Goal: Information Seeking & Learning: Learn about a topic

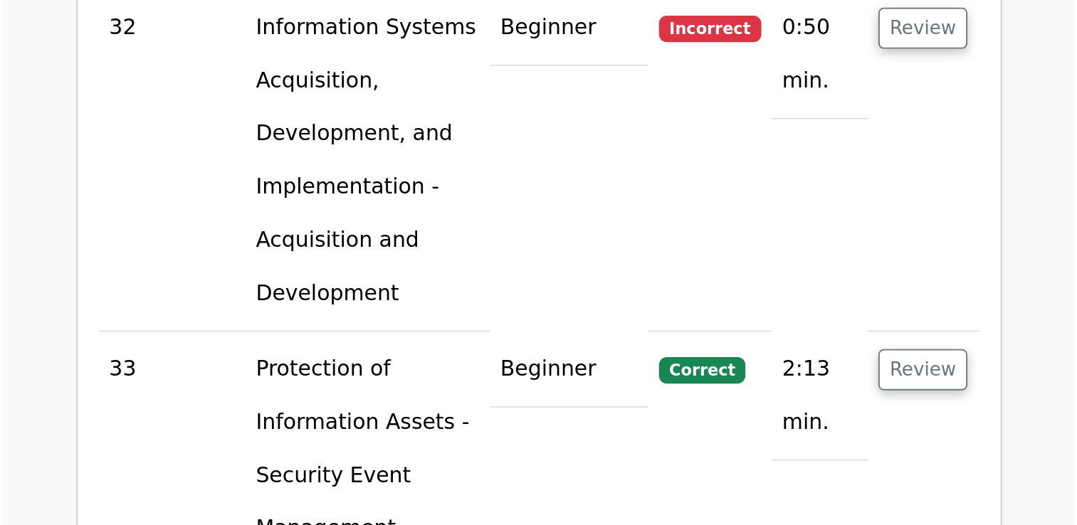
scroll to position [4702, 0]
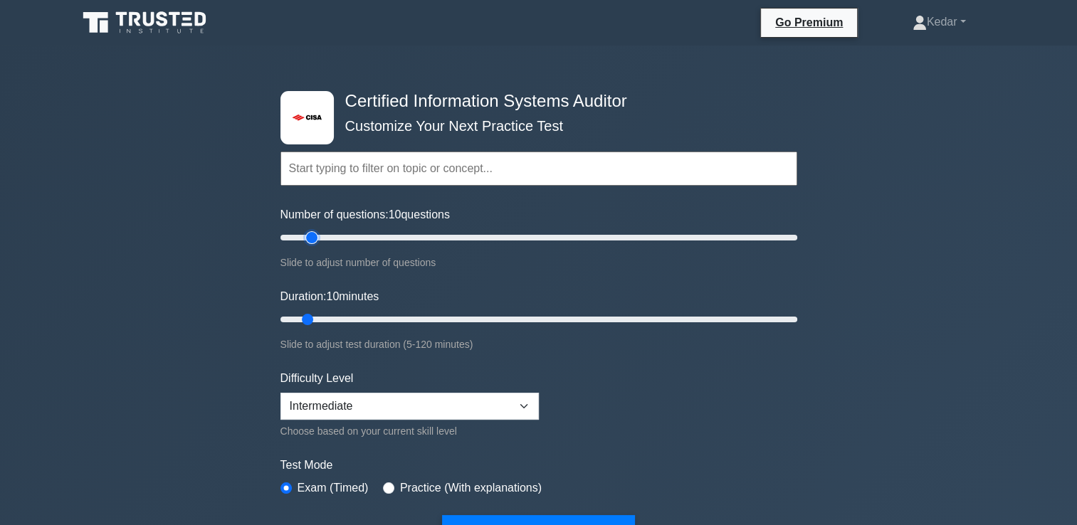
click at [313, 235] on input "Number of questions: 10 questions" at bounding box center [538, 237] width 517 height 17
click at [349, 234] on input "Number of questions: 30 questions" at bounding box center [538, 237] width 517 height 17
type input "45"
click at [389, 234] on input "Number of questions: 30 questions" at bounding box center [538, 237] width 517 height 17
click at [318, 318] on input "Duration: 10 minutes" at bounding box center [538, 319] width 517 height 17
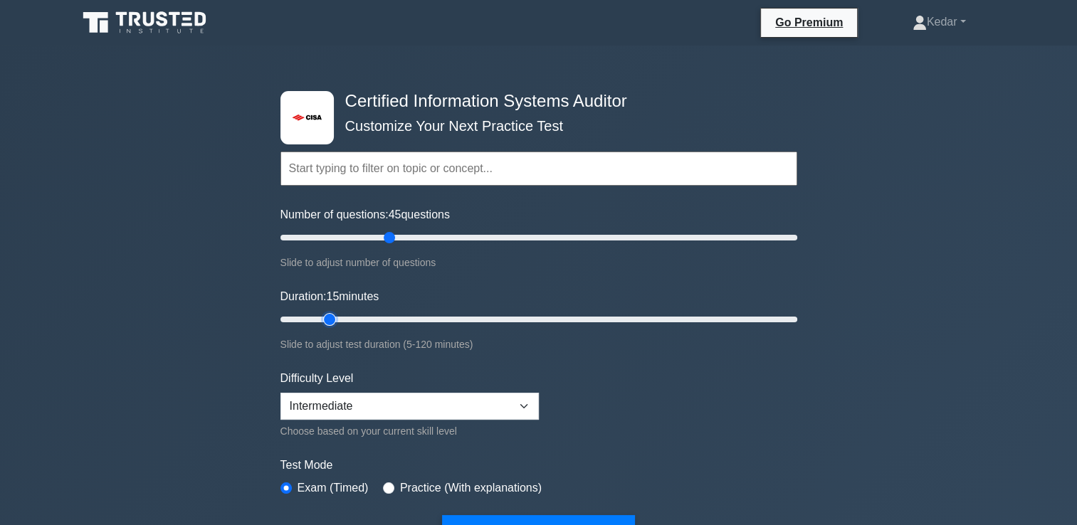
click at [332, 314] on input "Duration: 15 minutes" at bounding box center [538, 319] width 517 height 17
click at [348, 313] on input "Duration: 20 minutes" at bounding box center [538, 319] width 517 height 17
type input "25"
click at [379, 315] on input "Duration: 20 minutes" at bounding box center [538, 319] width 517 height 17
click at [451, 166] on input "text" at bounding box center [538, 169] width 517 height 34
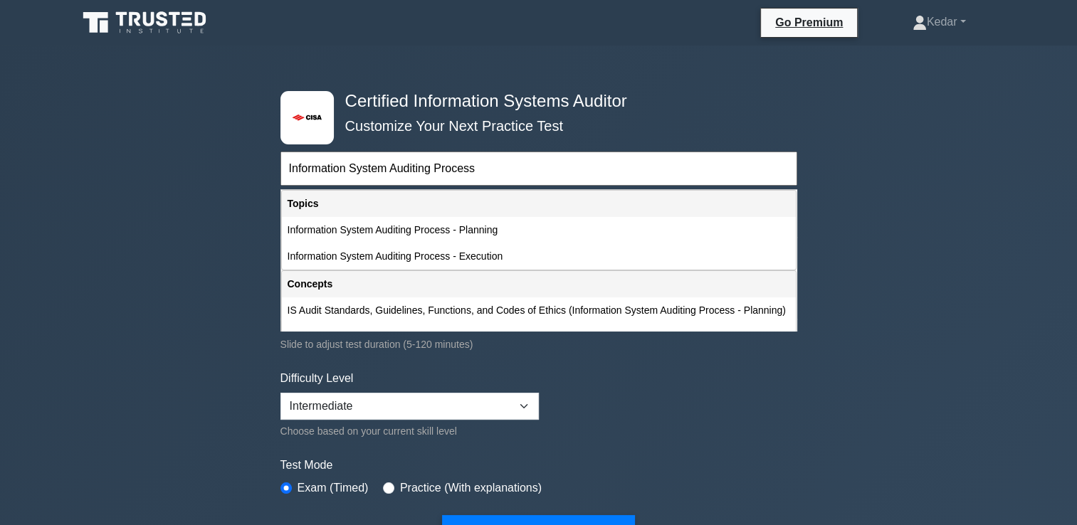
type input "Information System Auditing Process"
click at [442, 515] on button "Start Practice Test" at bounding box center [538, 531] width 192 height 33
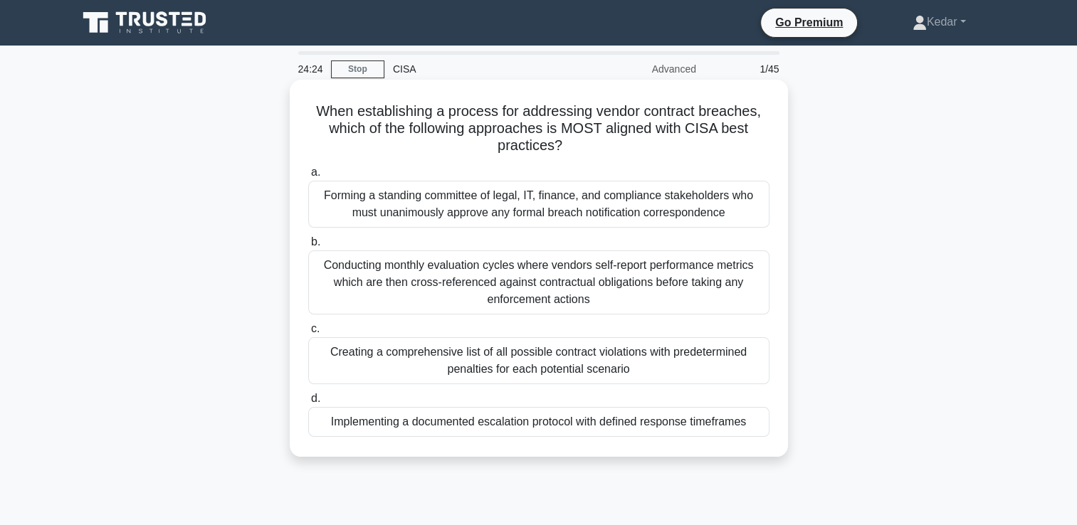
click at [601, 421] on div "Implementing a documented escalation protocol with defined response timeframes" at bounding box center [538, 422] width 461 height 30
click at [308, 404] on input "d. Implementing a documented escalation protocol with defined response timefram…" at bounding box center [308, 398] width 0 height 9
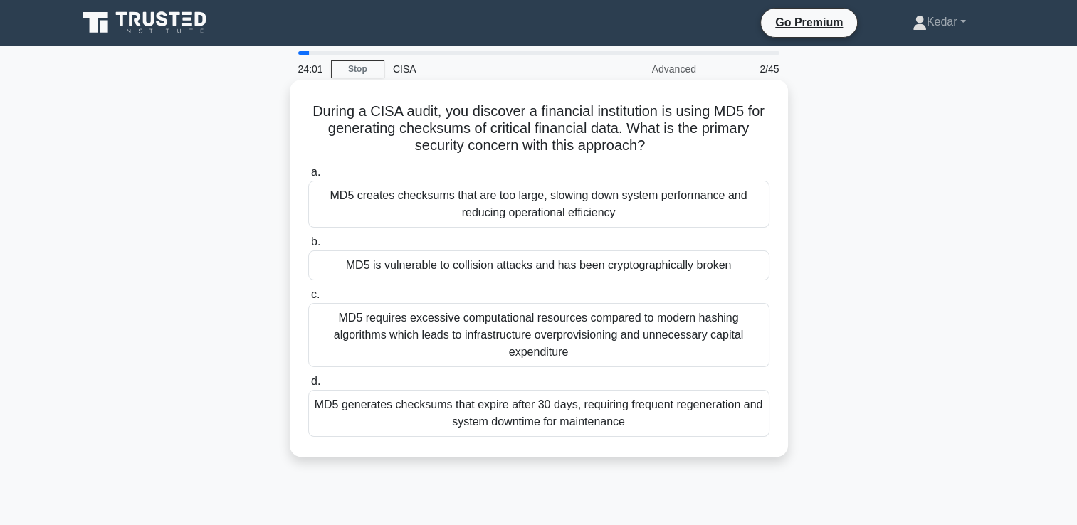
click at [592, 271] on div "MD5 is vulnerable to collision attacks and has been cryptographically broken" at bounding box center [538, 266] width 461 height 30
click at [308, 247] on input "b. MD5 is vulnerable to collision attacks and has been cryptographically broken" at bounding box center [308, 242] width 0 height 9
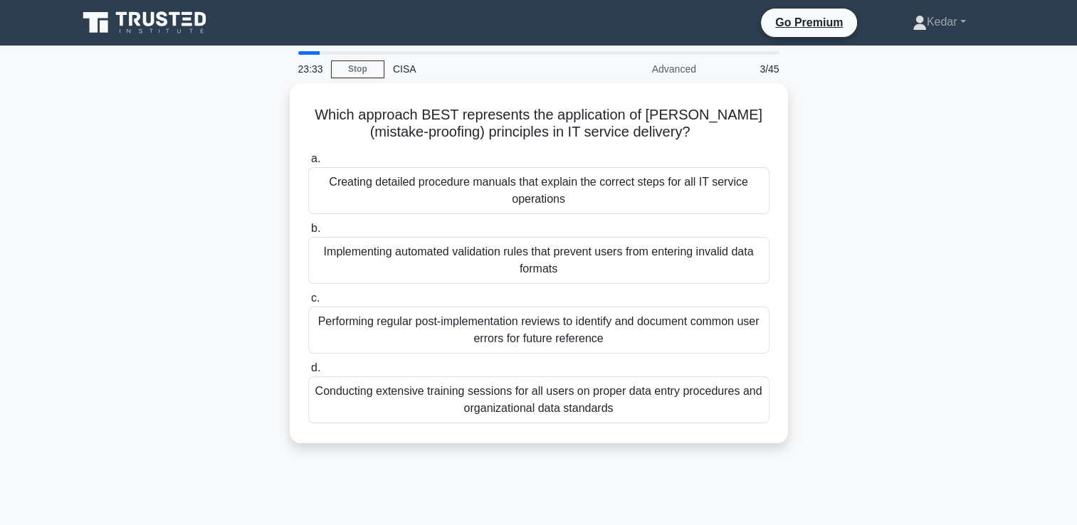
click at [592, 271] on div "Implementing automated validation rules that prevent users from entering invali…" at bounding box center [538, 260] width 461 height 47
click at [308, 234] on input "b. Implementing automated validation rules that prevent users from entering inv…" at bounding box center [308, 228] width 0 height 9
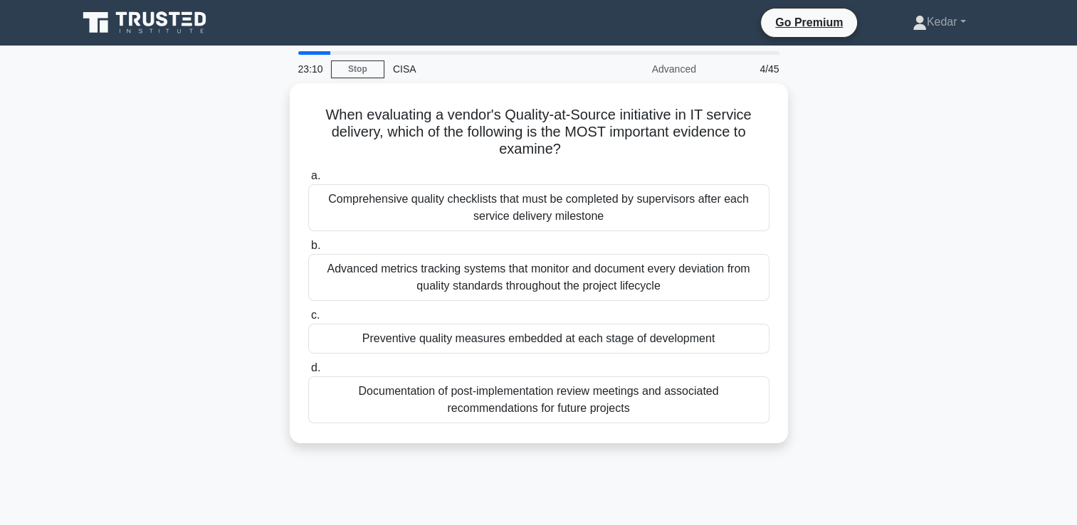
click at [592, 271] on div "Advanced metrics tracking systems that monitor and document every deviation fro…" at bounding box center [538, 277] width 461 height 47
click at [308, 251] on input "b. Advanced metrics tracking systems that monitor and document every deviation …" at bounding box center [308, 245] width 0 height 9
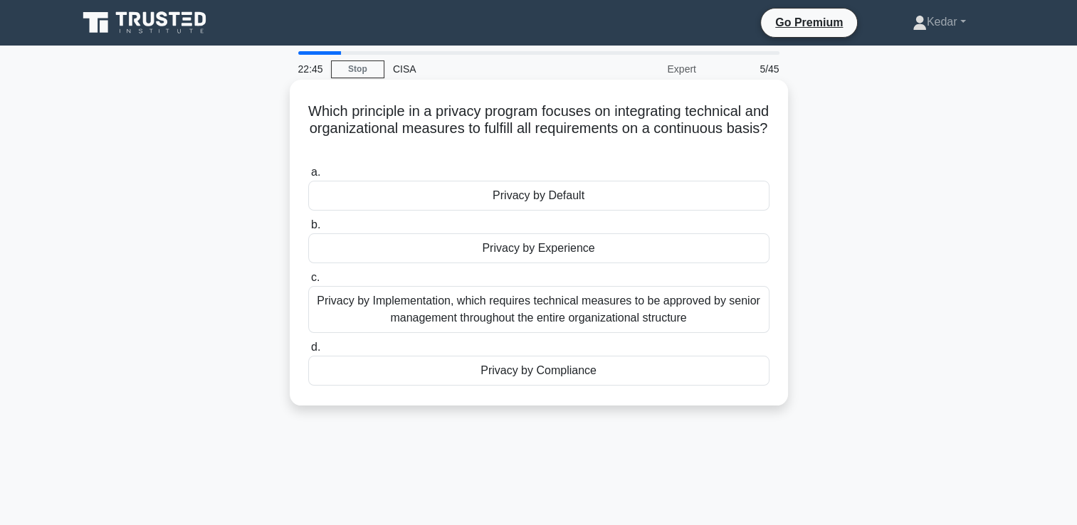
click at [558, 192] on div "Privacy by Default" at bounding box center [538, 196] width 461 height 30
click at [308, 177] on input "a. Privacy by Default" at bounding box center [308, 172] width 0 height 9
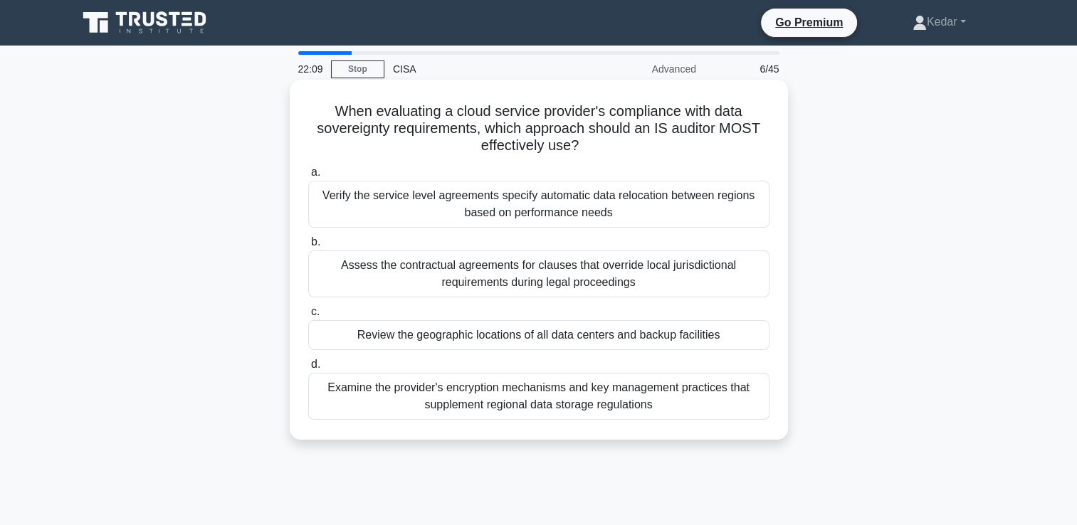
click at [562, 335] on div "Review the geographic locations of all data centers and backup facilities" at bounding box center [538, 335] width 461 height 30
click at [308, 317] on input "c. Review the geographic locations of all data centers and backup facilities" at bounding box center [308, 312] width 0 height 9
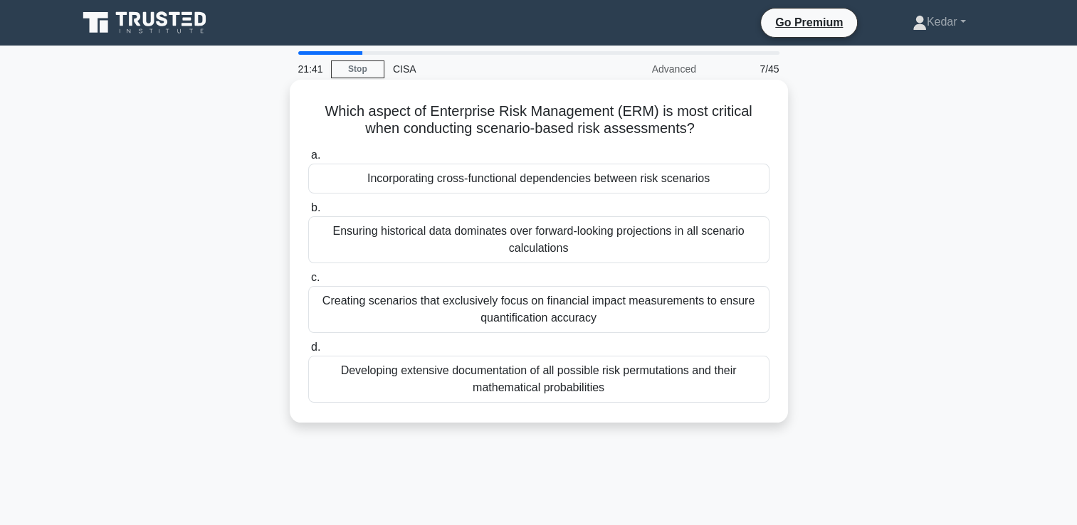
click at [575, 172] on div "Incorporating cross-functional dependencies between risk scenarios" at bounding box center [538, 179] width 461 height 30
click at [308, 160] on input "a. Incorporating cross-functional dependencies between risk scenarios" at bounding box center [308, 155] width 0 height 9
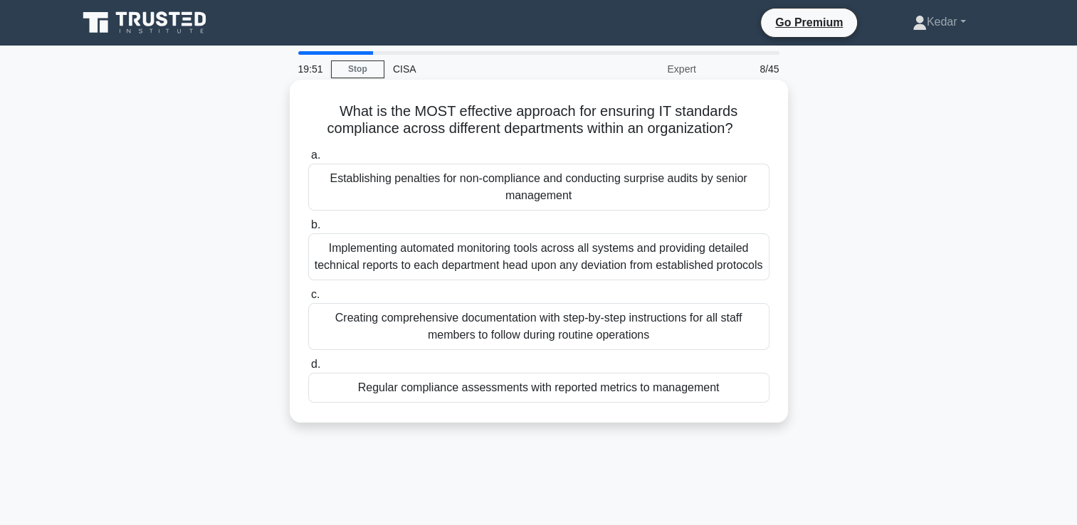
click at [540, 272] on div "Implementing automated monitoring tools across all systems and providing detail…" at bounding box center [538, 257] width 461 height 47
click at [308, 230] on input "b. Implementing automated monitoring tools across all systems and providing det…" at bounding box center [308, 225] width 0 height 9
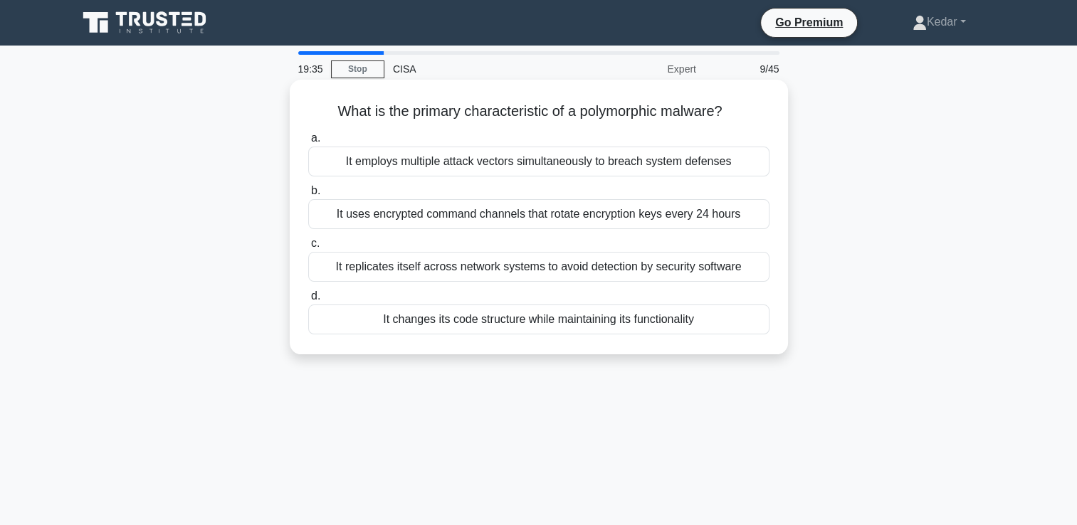
click at [552, 266] on div "It replicates itself across network systems to avoid detection by security soft…" at bounding box center [538, 267] width 461 height 30
click at [308, 248] on input "c. It replicates itself across network systems to avoid detection by security s…" at bounding box center [308, 243] width 0 height 9
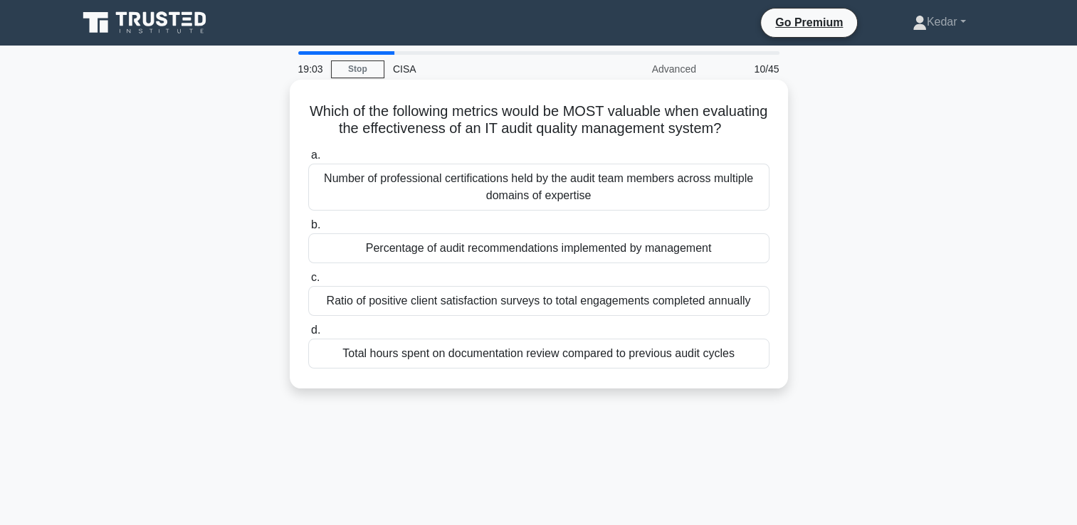
click at [553, 263] on div "Percentage of audit recommendations implemented by management" at bounding box center [538, 249] width 461 height 30
click at [308, 230] on input "b. Percentage of audit recommendations implemented by management" at bounding box center [308, 225] width 0 height 9
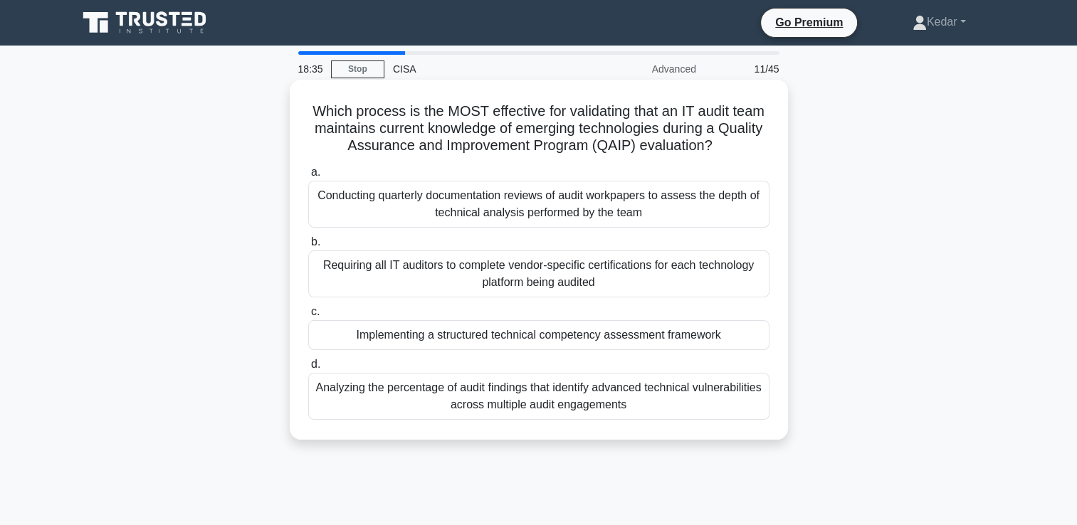
click at [567, 335] on div "Implementing a structured technical competency assessment framework" at bounding box center [538, 335] width 461 height 30
click at [308, 317] on input "c. Implementing a structured technical competency assessment framework" at bounding box center [308, 312] width 0 height 9
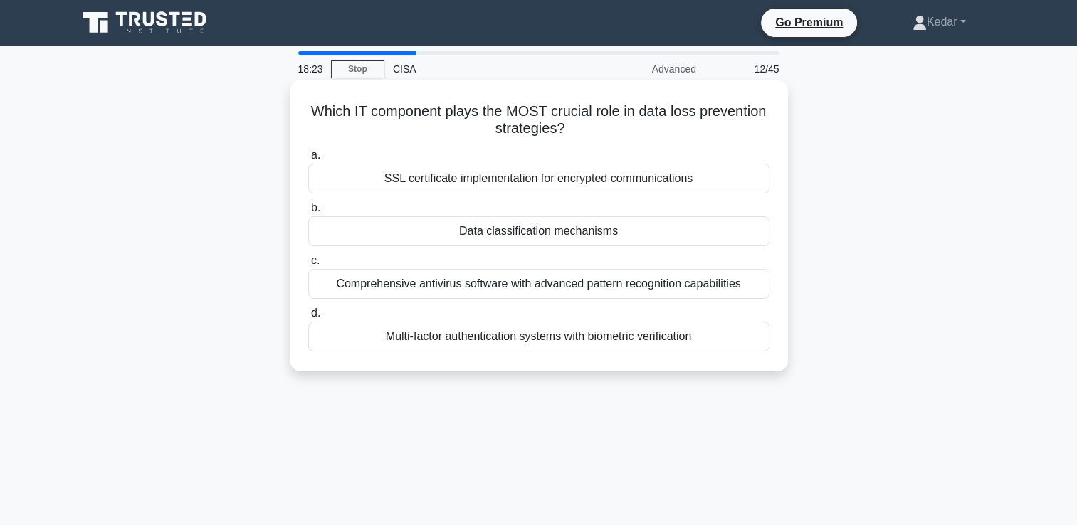
click at [552, 234] on div "Data classification mechanisms" at bounding box center [538, 231] width 461 height 30
click at [308, 213] on input "b. Data classification mechanisms" at bounding box center [308, 208] width 0 height 9
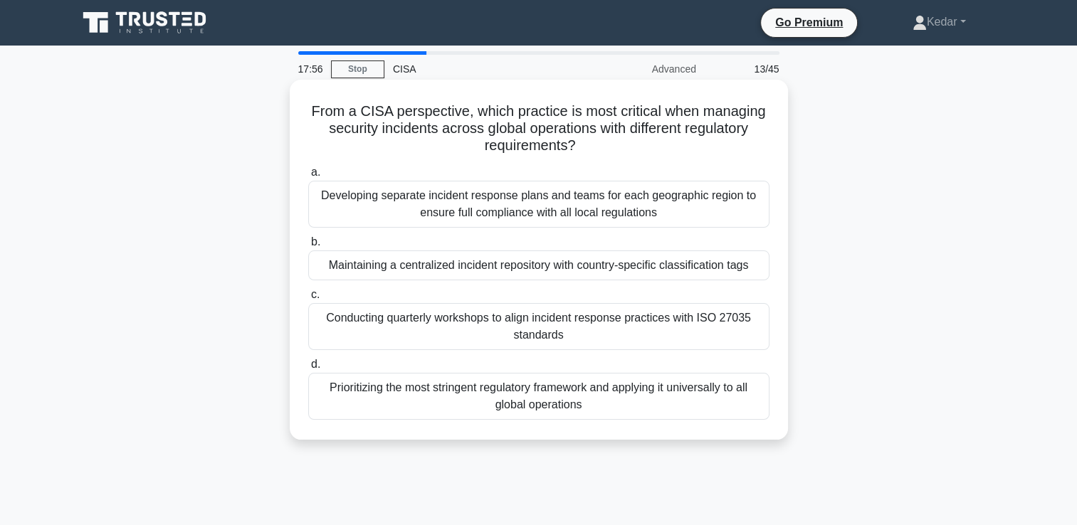
click at [550, 273] on div "Maintaining a centralized incident repository with country-specific classificat…" at bounding box center [538, 266] width 461 height 30
click at [308, 247] on input "b. Maintaining a centralized incident repository with country-specific classifi…" at bounding box center [308, 242] width 0 height 9
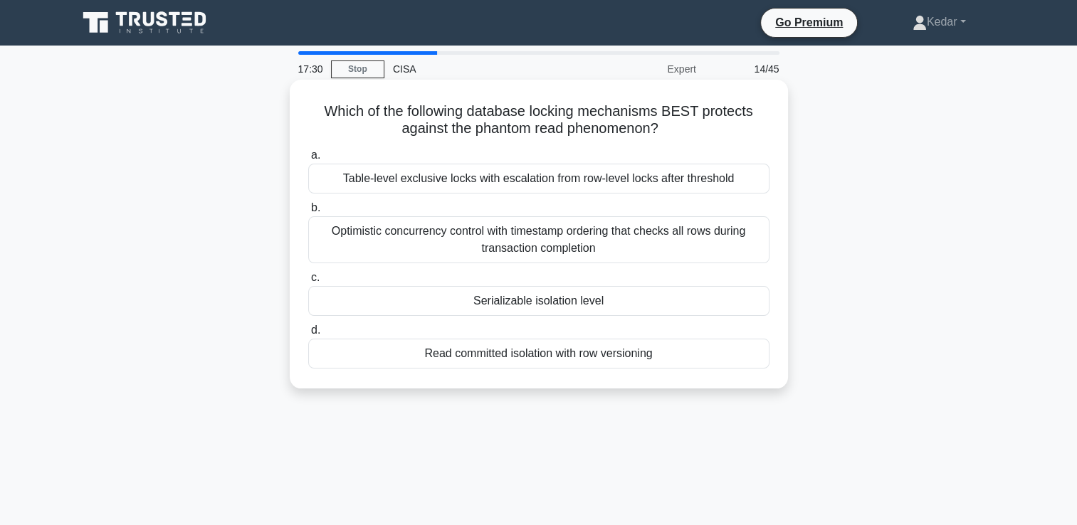
click at [553, 352] on div "Read committed isolation with row versioning" at bounding box center [538, 354] width 461 height 30
click at [308, 335] on input "d. Read committed isolation with row versioning" at bounding box center [308, 330] width 0 height 9
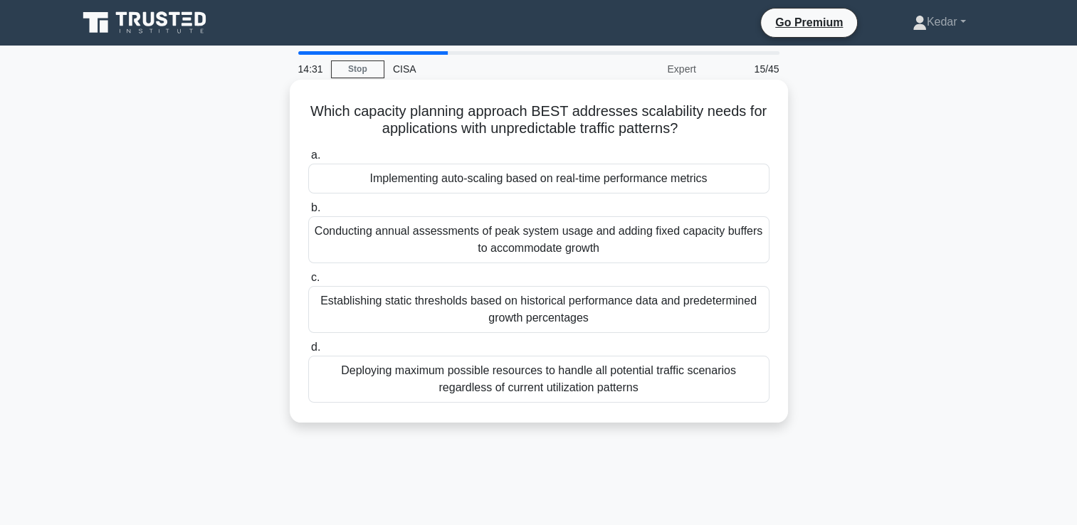
click at [531, 179] on div "Implementing auto-scaling based on real-time performance metrics" at bounding box center [538, 179] width 461 height 30
click at [308, 160] on input "a. Implementing auto-scaling based on real-time performance metrics" at bounding box center [308, 155] width 0 height 9
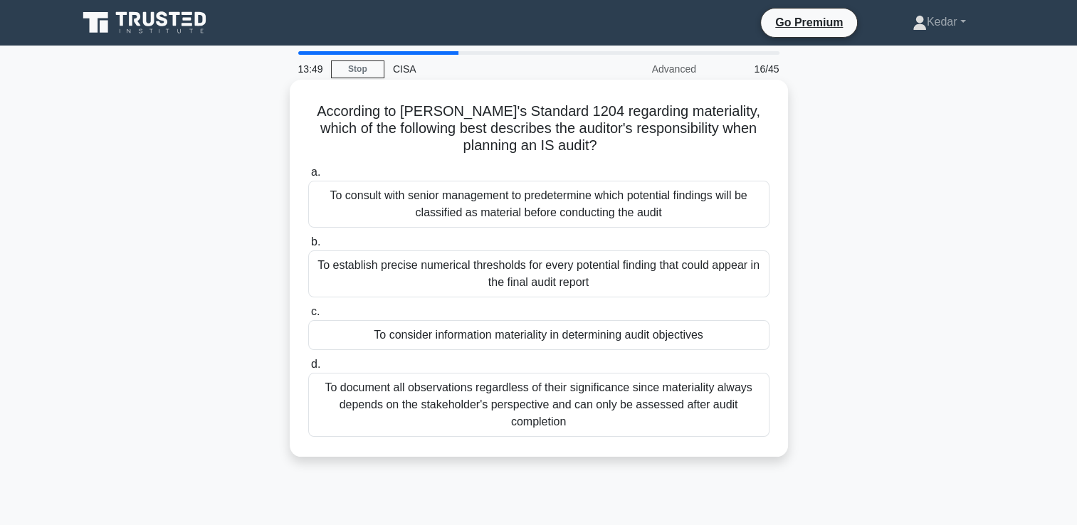
click at [577, 283] on div "To establish precise numerical thresholds for every potential finding that coul…" at bounding box center [538, 274] width 461 height 47
click at [308, 247] on input "b. To establish precise numerical thresholds for every potential finding that c…" at bounding box center [308, 242] width 0 height 9
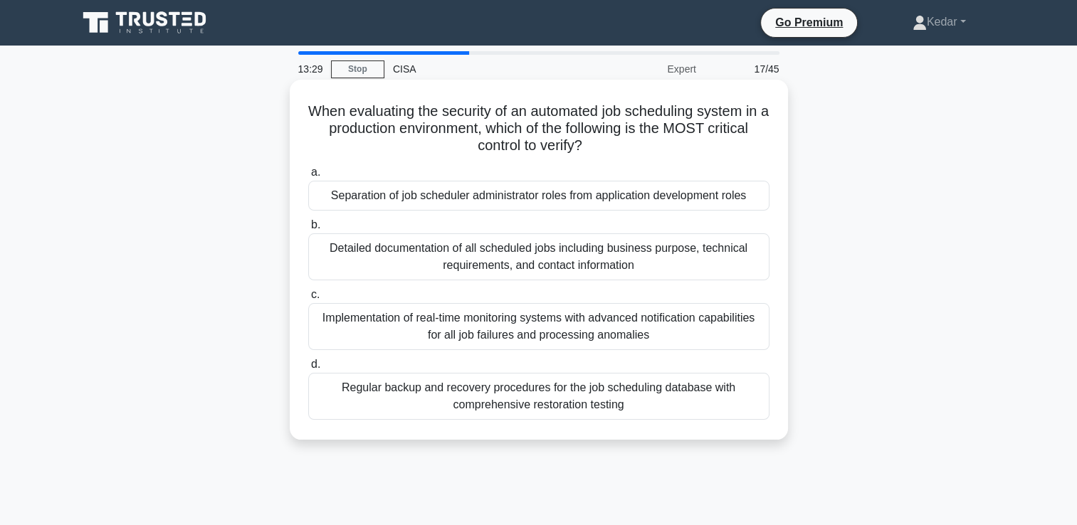
click at [549, 201] on div "Separation of job scheduler administrator roles from application development ro…" at bounding box center [538, 196] width 461 height 30
click at [308, 177] on input "a. Separation of job scheduler administrator roles from application development…" at bounding box center [308, 172] width 0 height 9
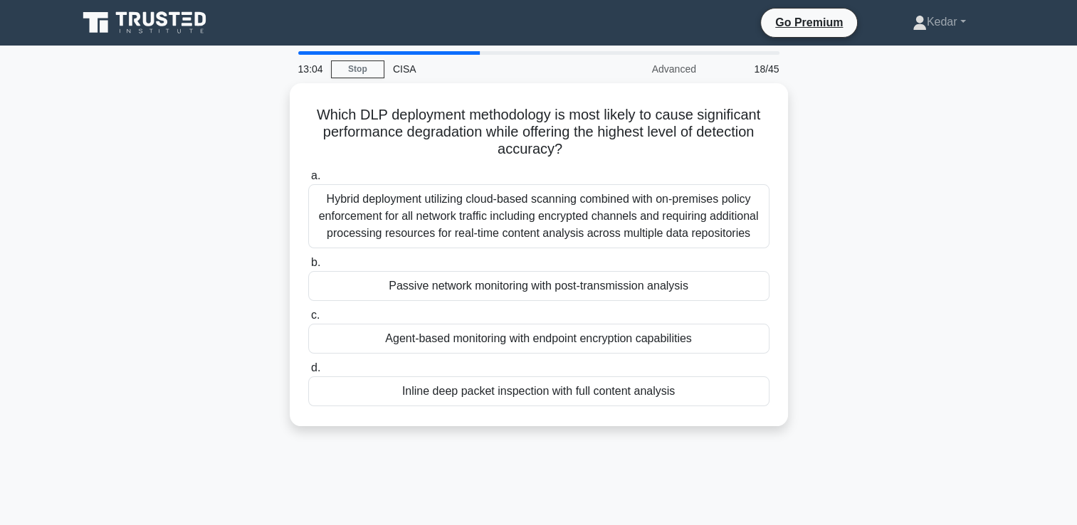
click at [549, 201] on div "Hybrid deployment utilizing cloud-based scanning combined with on-premises poli…" at bounding box center [538, 216] width 461 height 64
click at [308, 181] on input "a. Hybrid deployment utilizing cloud-based scanning combined with on-premises p…" at bounding box center [308, 176] width 0 height 9
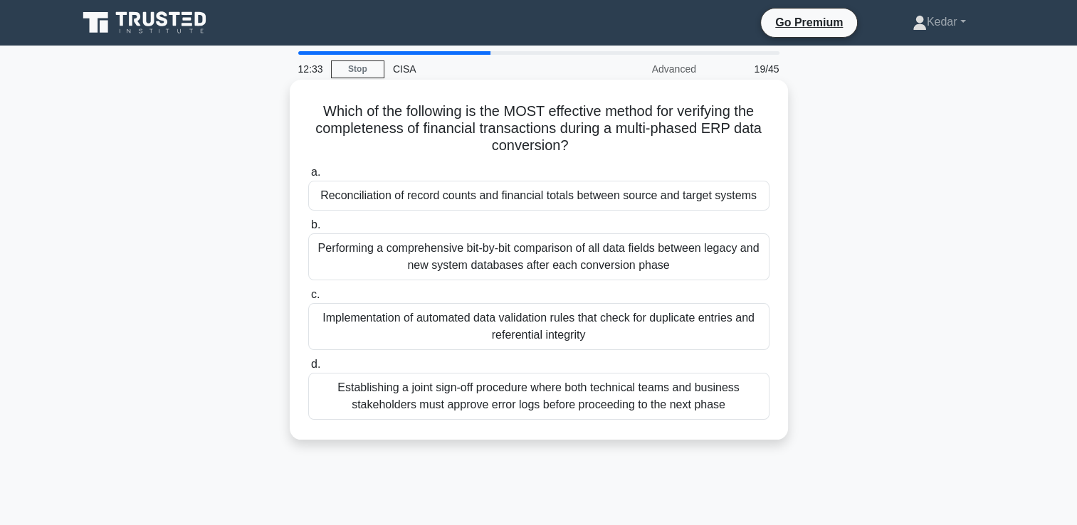
click at [565, 326] on div "Implementation of automated data validation rules that check for duplicate entr…" at bounding box center [538, 326] width 461 height 47
click at [308, 300] on input "c. Implementation of automated data validation rules that check for duplicate e…" at bounding box center [308, 294] width 0 height 9
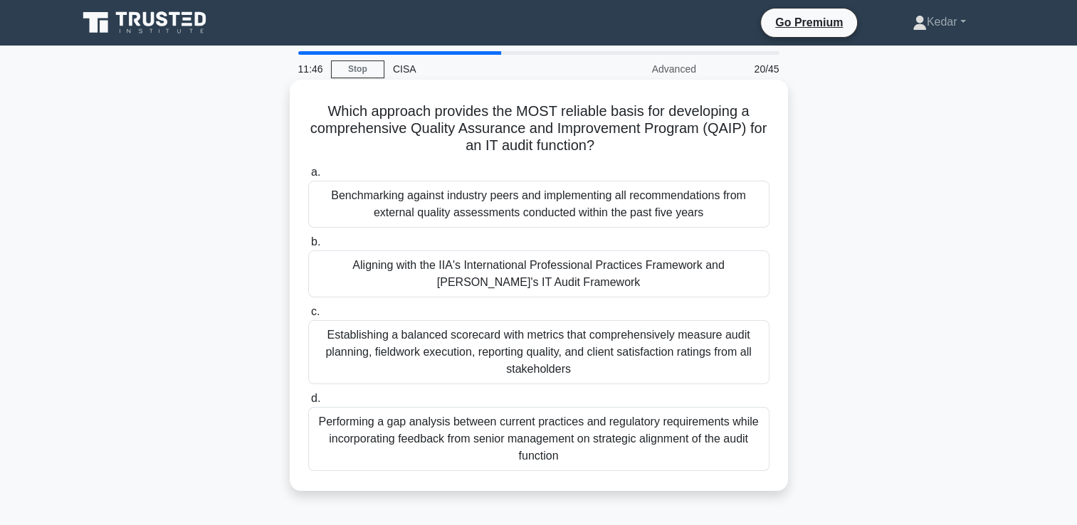
click at [581, 365] on div "Establishing a balanced scorecard with metrics that comprehensively measure aud…" at bounding box center [538, 352] width 461 height 64
click at [308, 317] on input "c. Establishing a balanced scorecard with metrics that comprehensively measure …" at bounding box center [308, 312] width 0 height 9
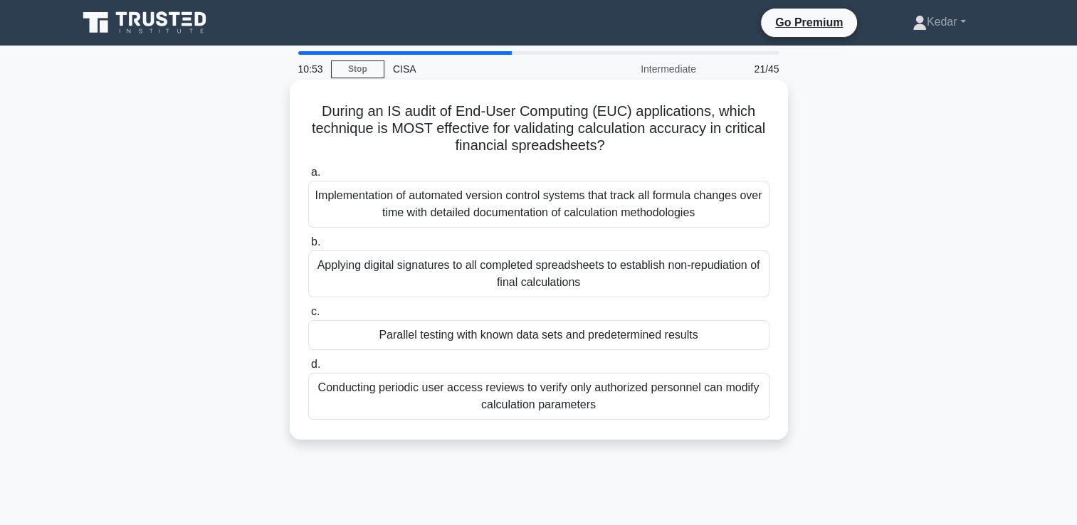
click at [680, 198] on div "Implementation of automated version control systems that track all formula chan…" at bounding box center [538, 204] width 461 height 47
click at [308, 177] on input "a. Implementation of automated version control systems that track all formula c…" at bounding box center [308, 172] width 0 height 9
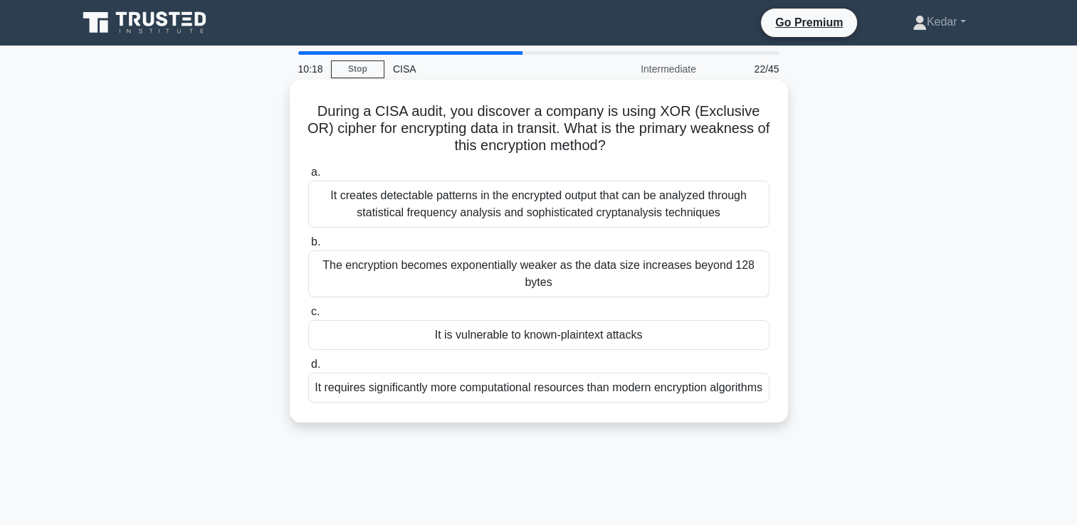
click at [602, 336] on div "It is vulnerable to known-plaintext attacks" at bounding box center [538, 335] width 461 height 30
click at [308, 317] on input "c. It is vulnerable to known-plaintext attacks" at bounding box center [308, 312] width 0 height 9
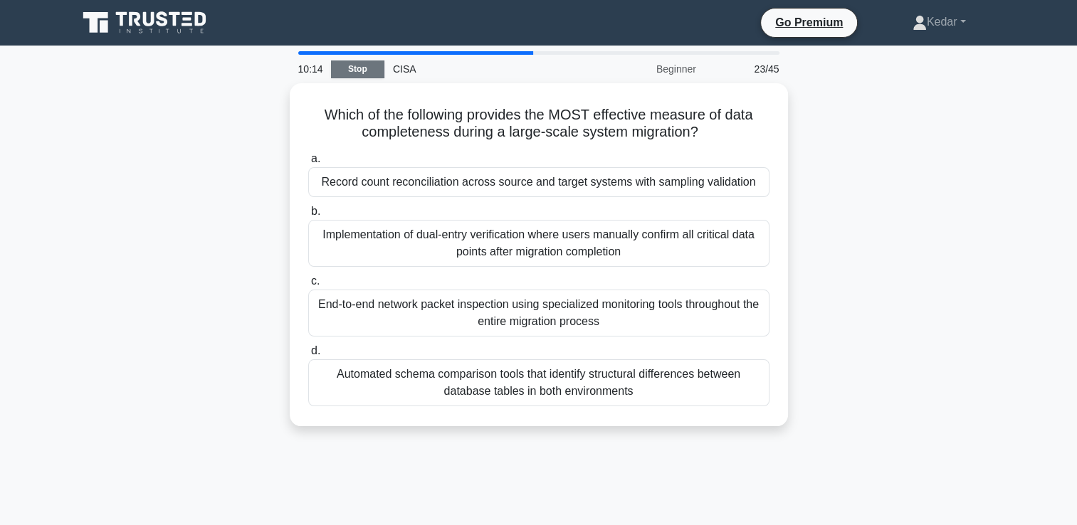
click at [359, 75] on link "Stop" at bounding box center [357, 70] width 53 height 18
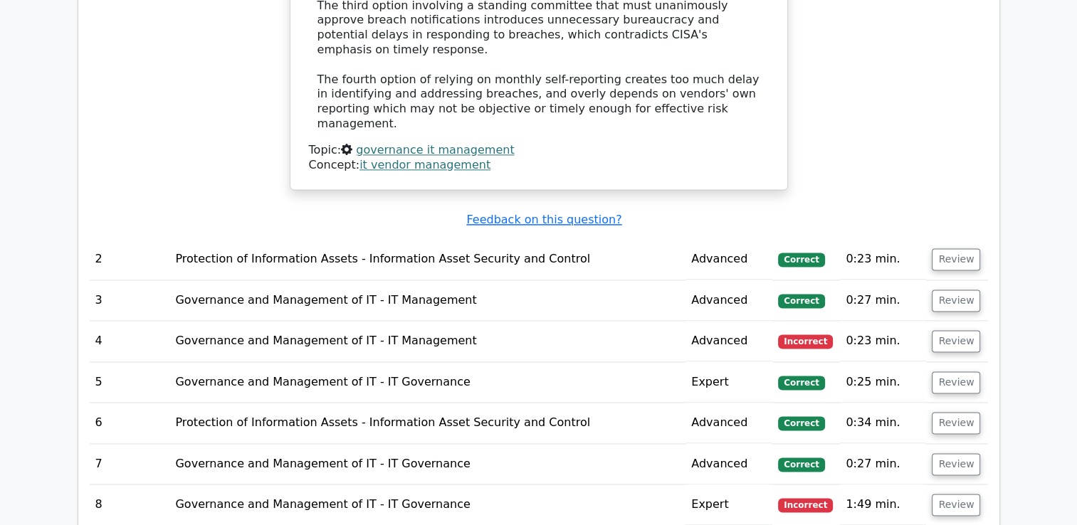
scroll to position [1944, 0]
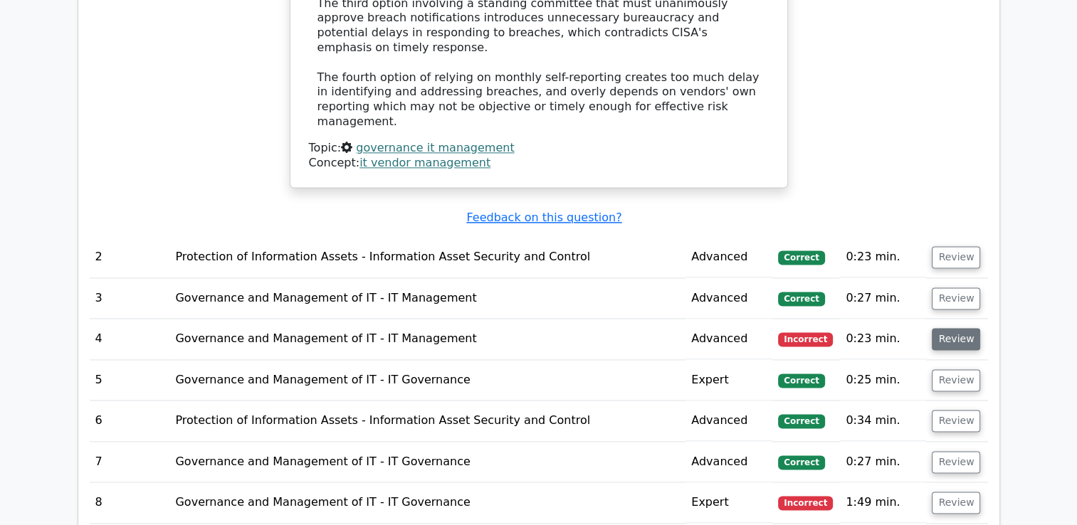
click at [963, 328] on button "Review" at bounding box center [956, 339] width 48 height 22
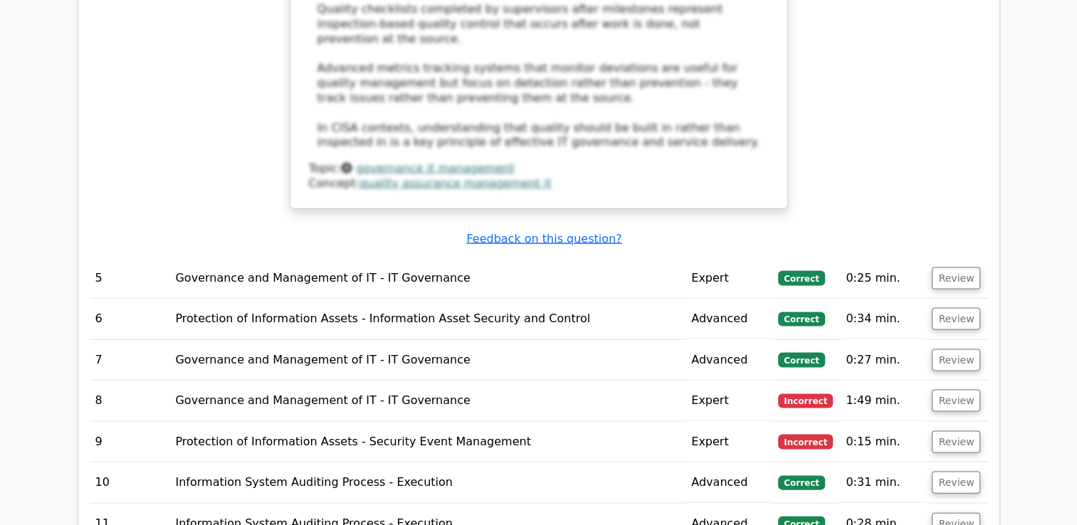
scroll to position [2927, 0]
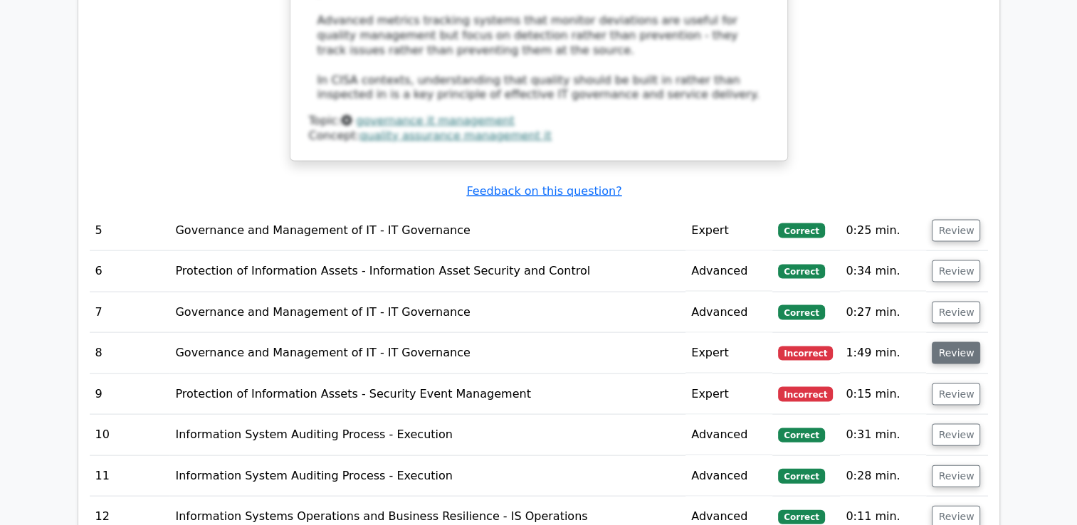
click at [960, 342] on button "Review" at bounding box center [956, 353] width 48 height 22
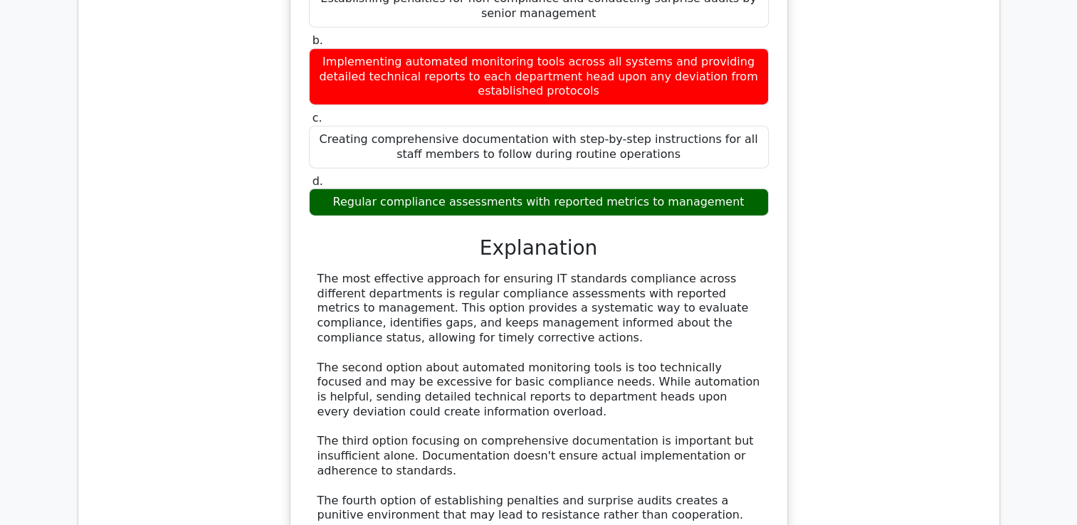
scroll to position [3577, 0]
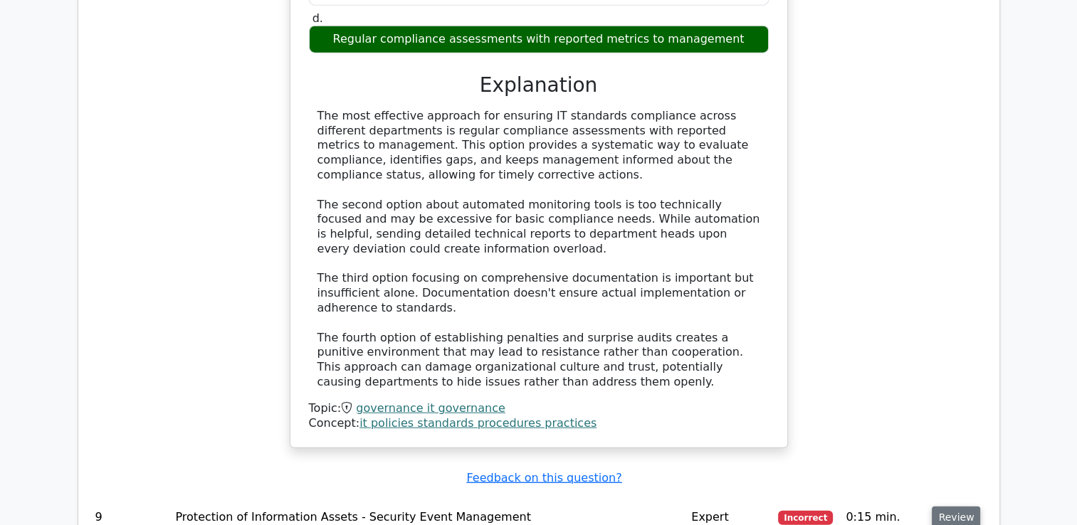
click at [957, 507] on button "Review" at bounding box center [956, 518] width 48 height 22
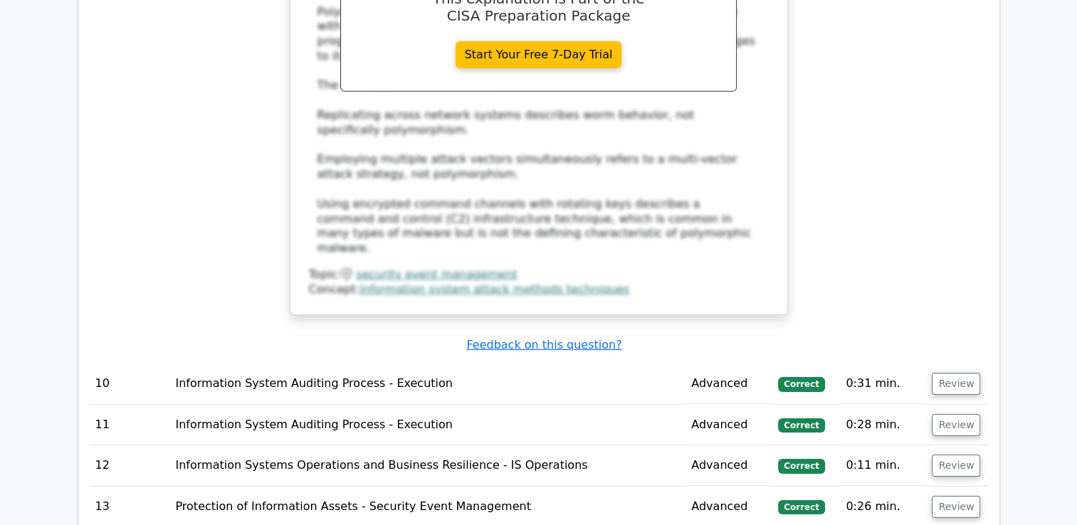
scroll to position [4619, 0]
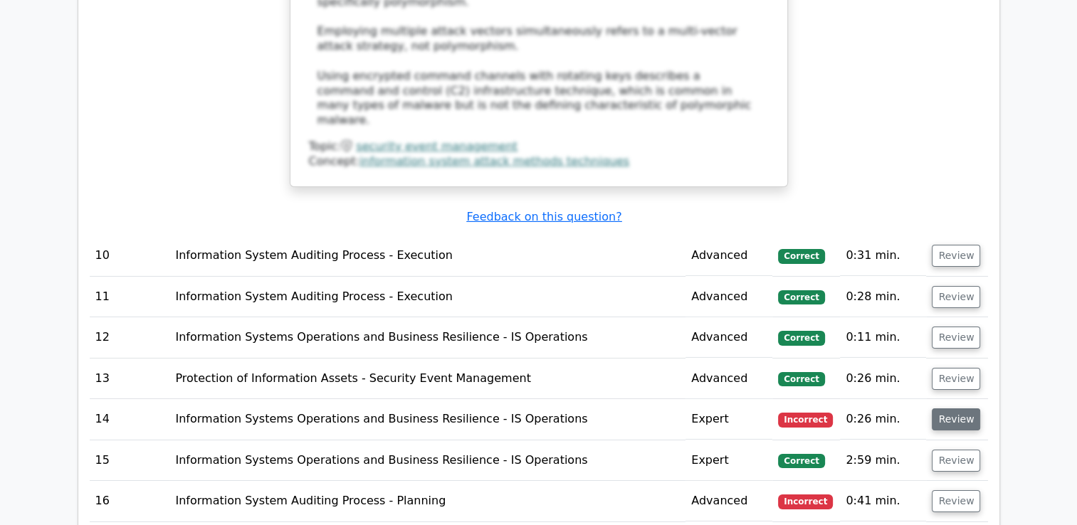
click at [940, 409] on button "Review" at bounding box center [956, 420] width 48 height 22
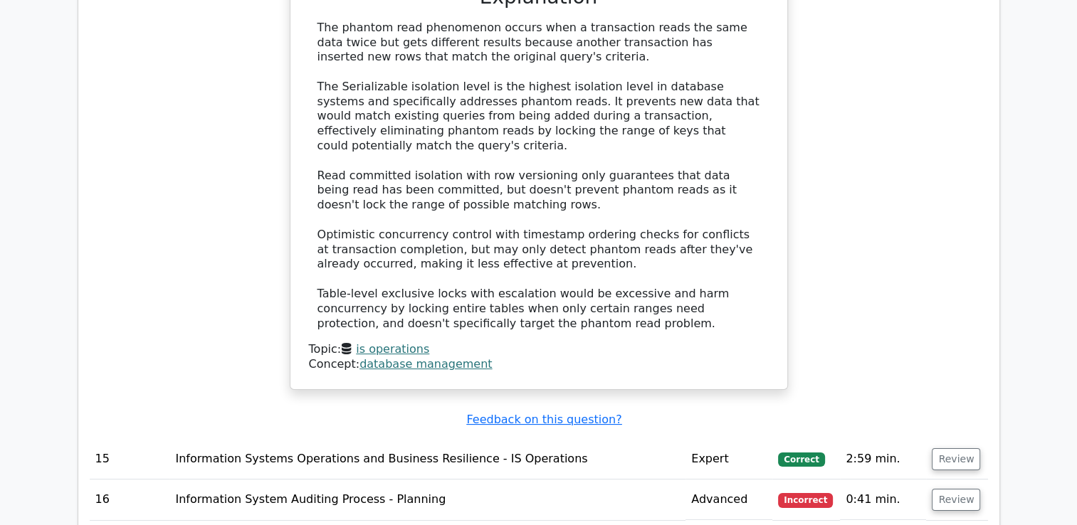
scroll to position [5453, 0]
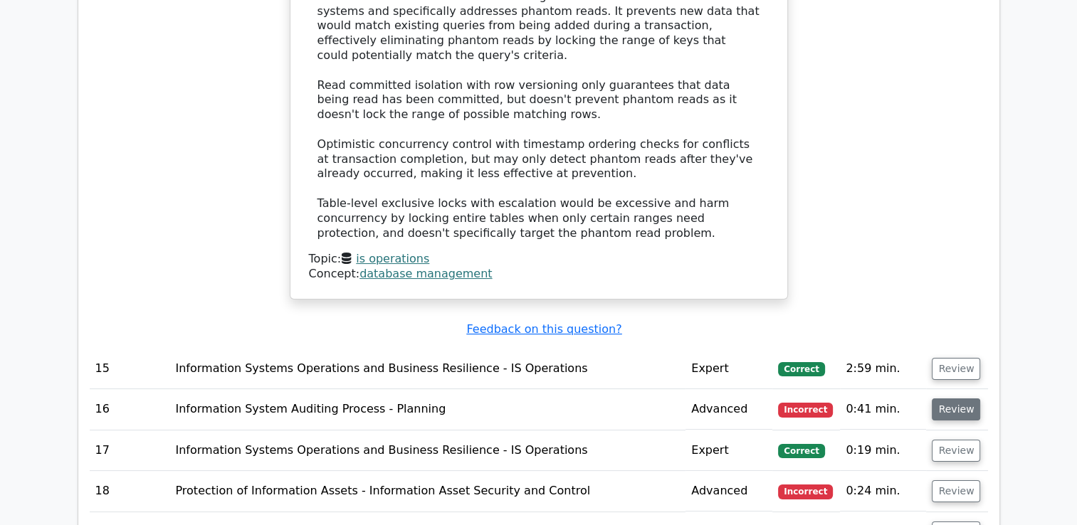
click at [963, 399] on button "Review" at bounding box center [956, 410] width 48 height 22
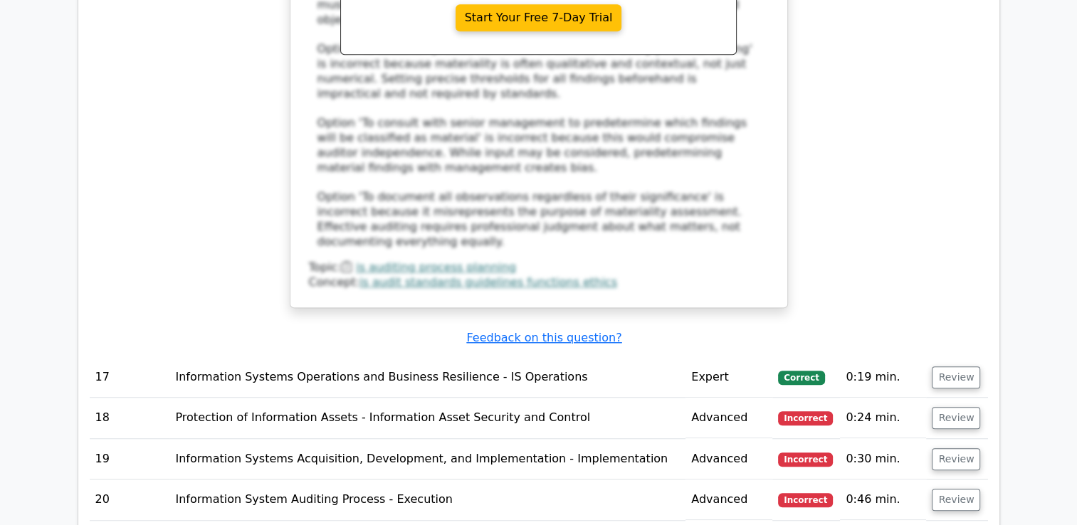
scroll to position [6375, 0]
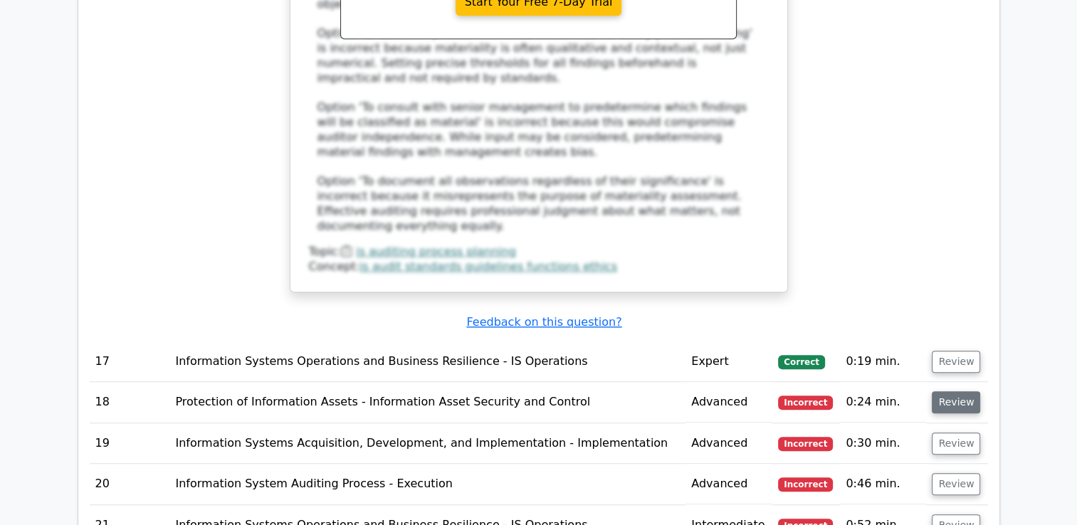
click at [960, 392] on button "Review" at bounding box center [956, 403] width 48 height 22
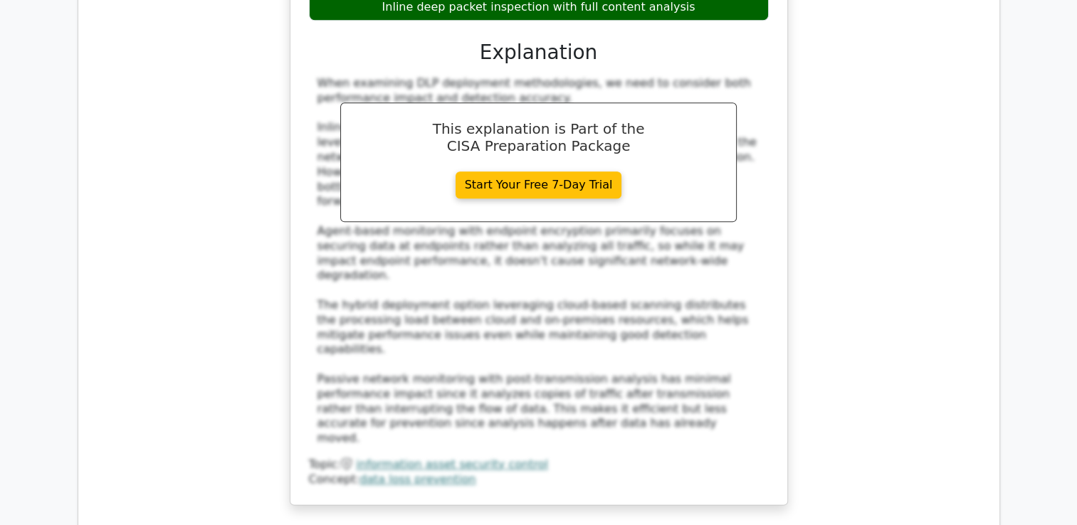
scroll to position [7094, 0]
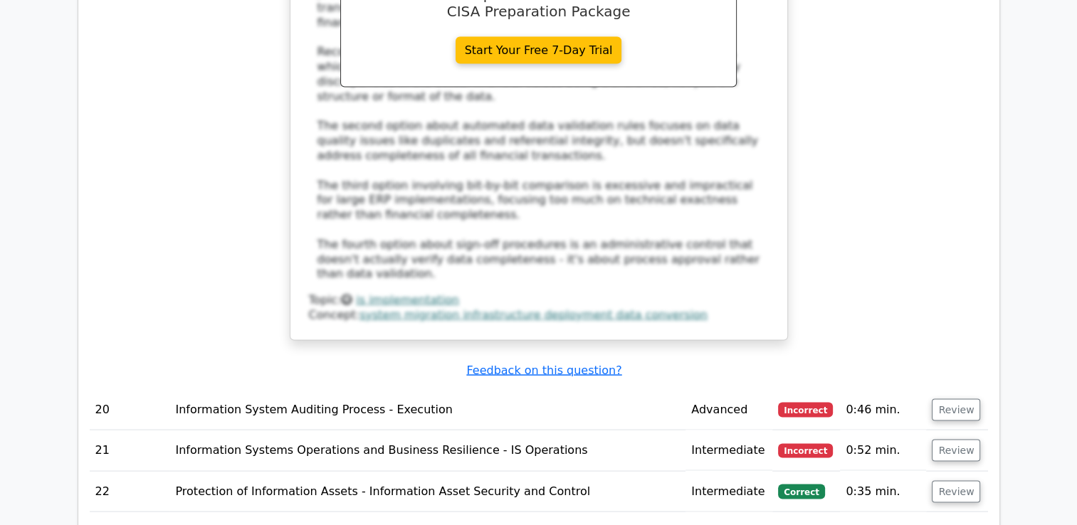
scroll to position [8115, 0]
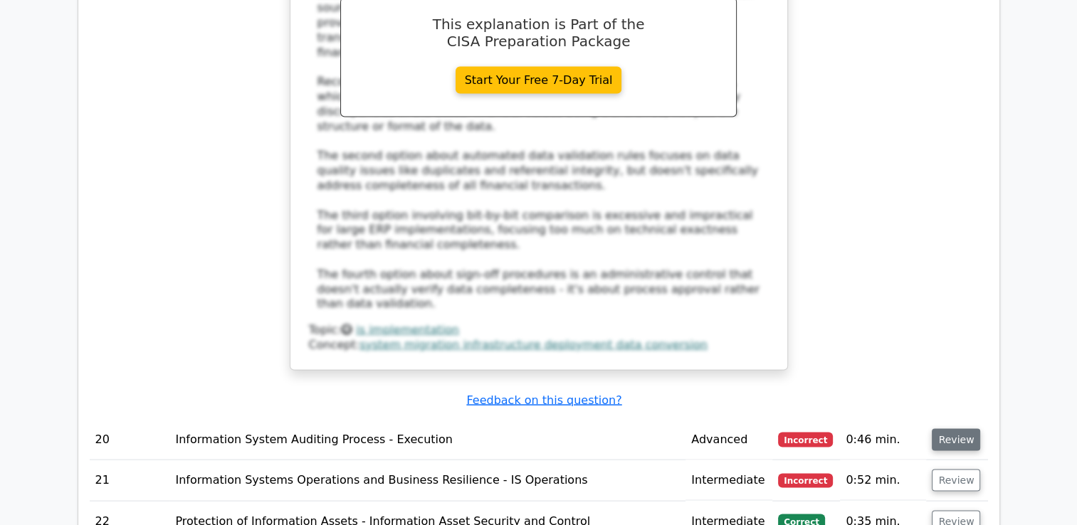
click at [945, 429] on button "Review" at bounding box center [956, 440] width 48 height 22
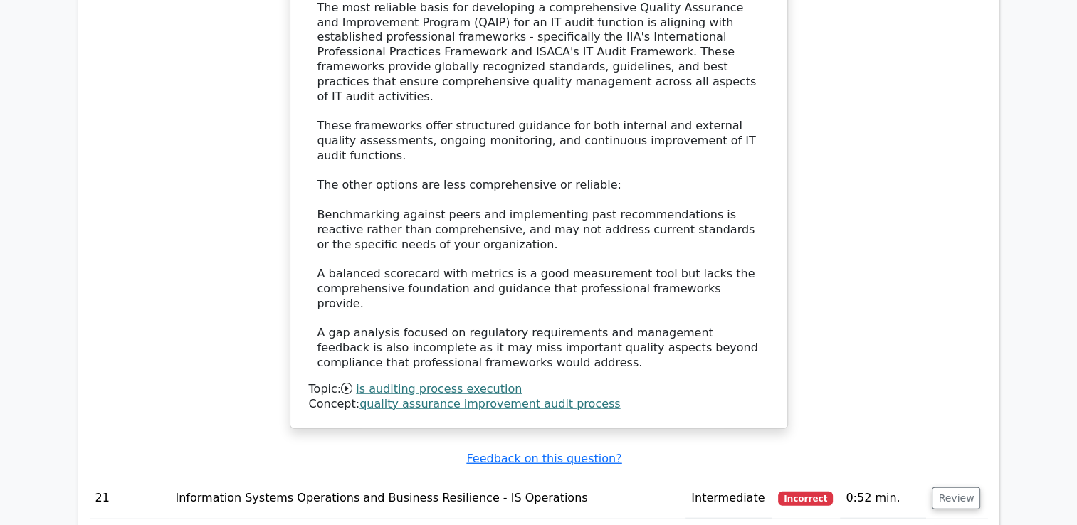
scroll to position [8997, 0]
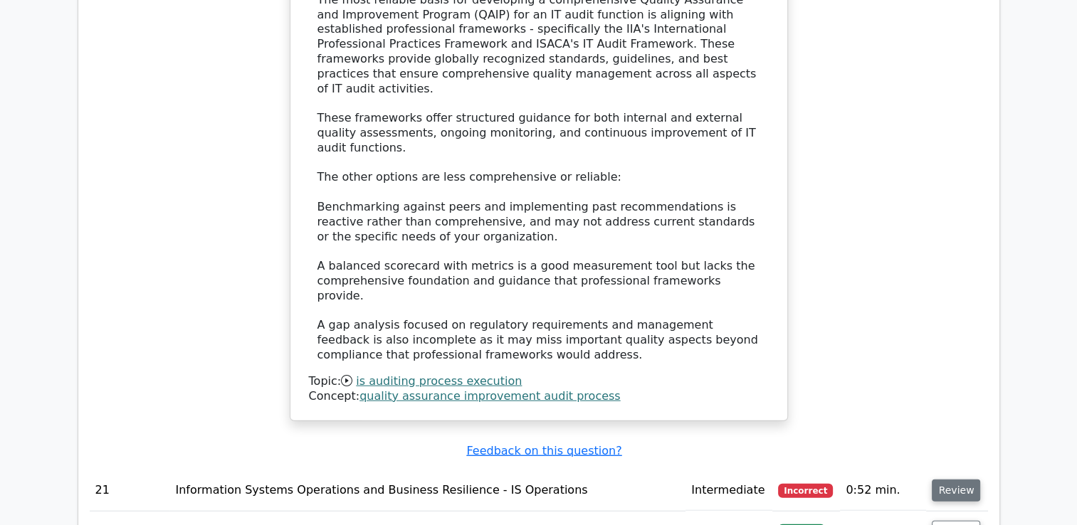
click at [945, 480] on button "Review" at bounding box center [956, 491] width 48 height 22
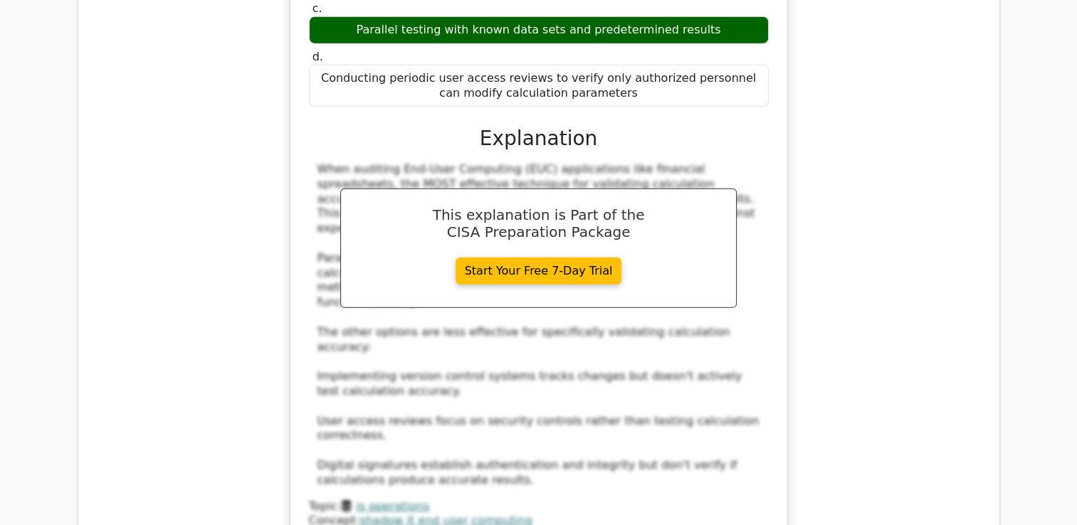
scroll to position [9713, 0]
